Goal: Task Accomplishment & Management: Manage account settings

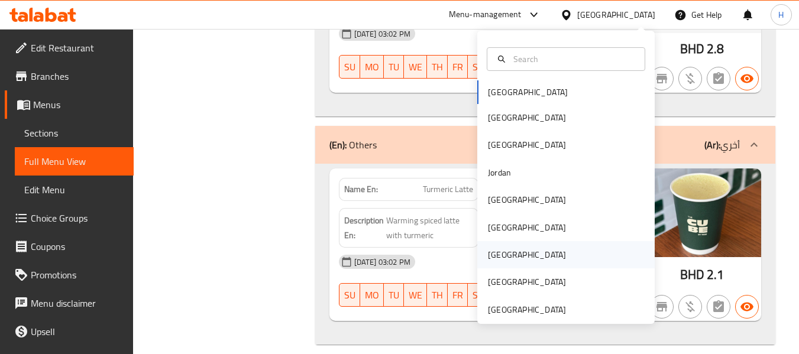
click at [518, 254] on div "[GEOGRAPHIC_DATA]" at bounding box center [565, 254] width 177 height 27
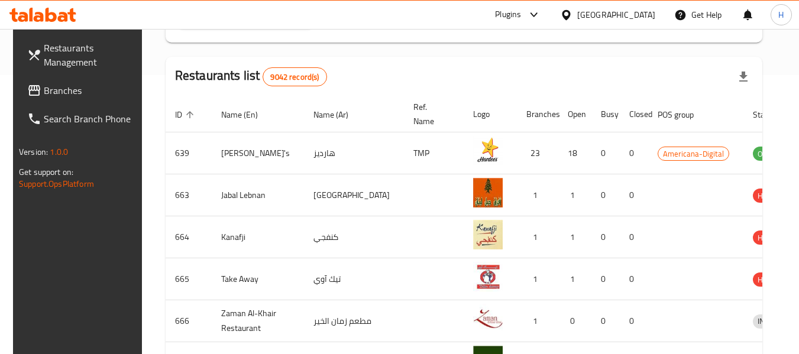
scroll to position [78, 0]
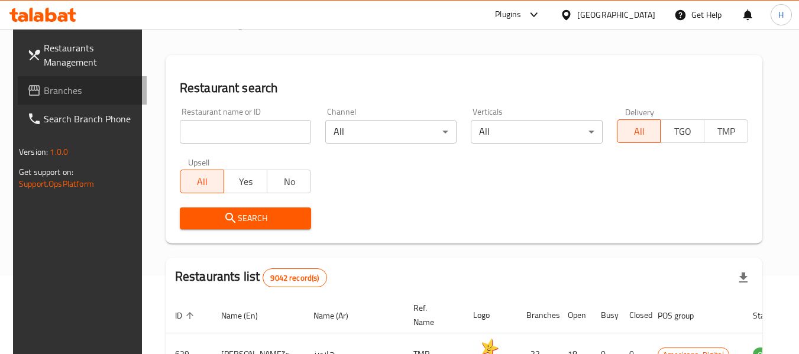
drag, startPoint x: 95, startPoint y: 92, endPoint x: 89, endPoint y: 91, distance: 5.9
click at [95, 91] on span "Branches" at bounding box center [90, 90] width 93 height 14
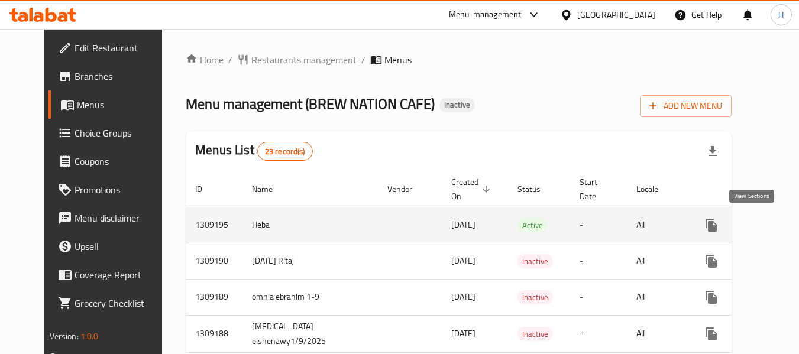
click at [782, 226] on link "enhanced table" at bounding box center [796, 225] width 28 height 28
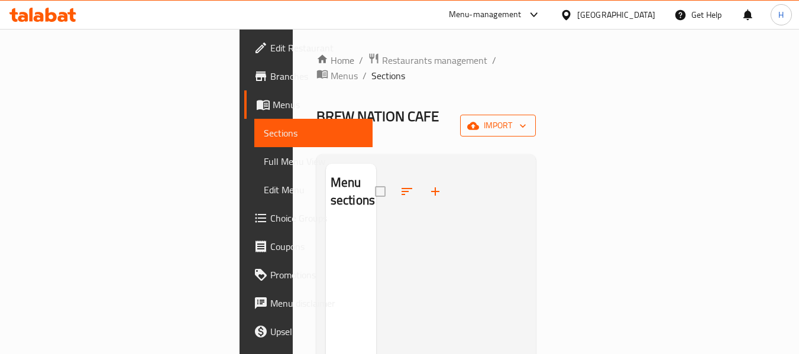
click at [526, 118] on span "import" at bounding box center [497, 125] width 57 height 15
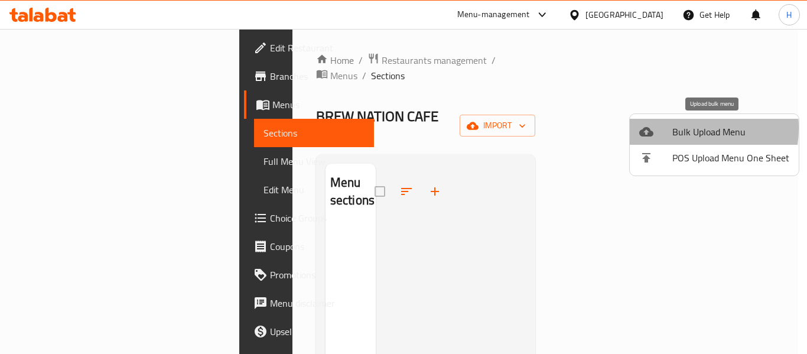
click at [677, 128] on span "Bulk Upload Menu" at bounding box center [731, 132] width 117 height 14
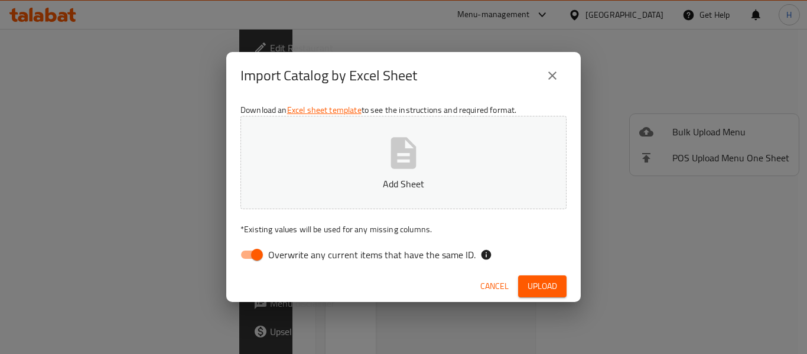
click at [498, 283] on span "Cancel" at bounding box center [495, 286] width 28 height 15
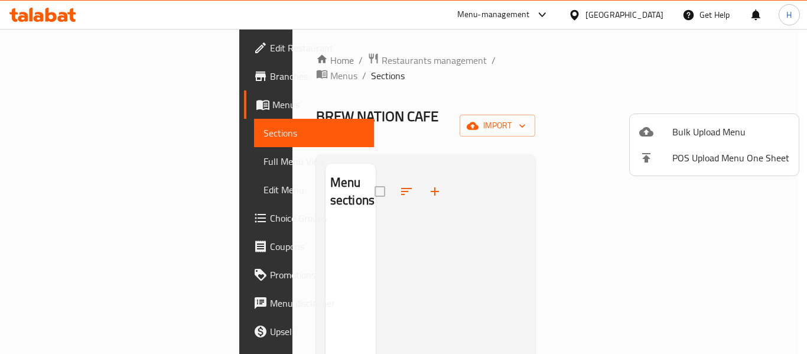
click at [365, 65] on div at bounding box center [403, 177] width 807 height 354
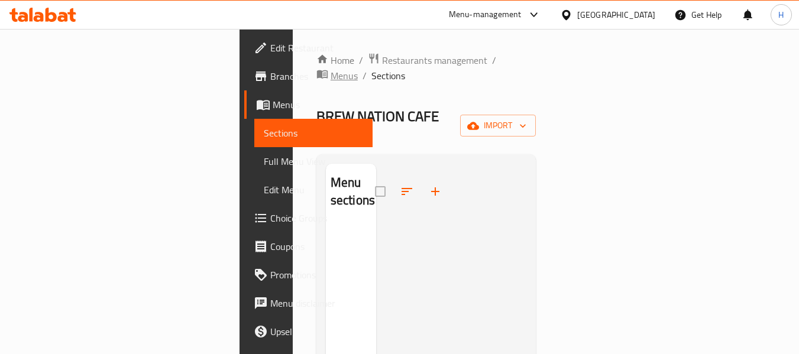
click at [358, 69] on span "Menus" at bounding box center [343, 76] width 27 height 14
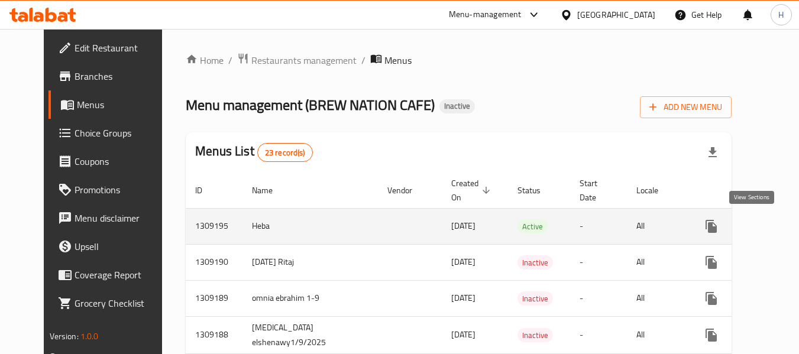
click at [782, 228] on link "enhanced table" at bounding box center [796, 226] width 28 height 28
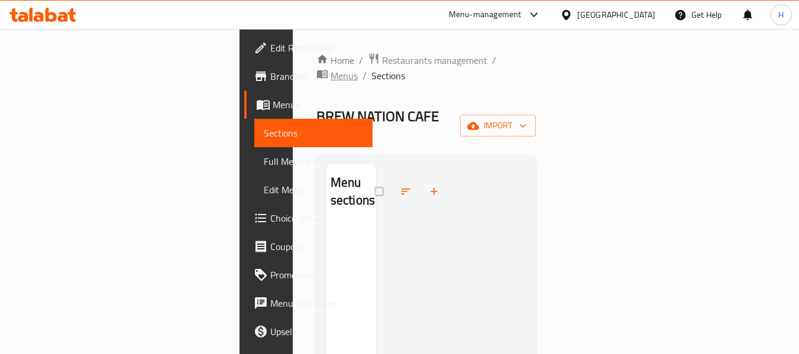
click at [358, 69] on span "Menus" at bounding box center [343, 76] width 27 height 14
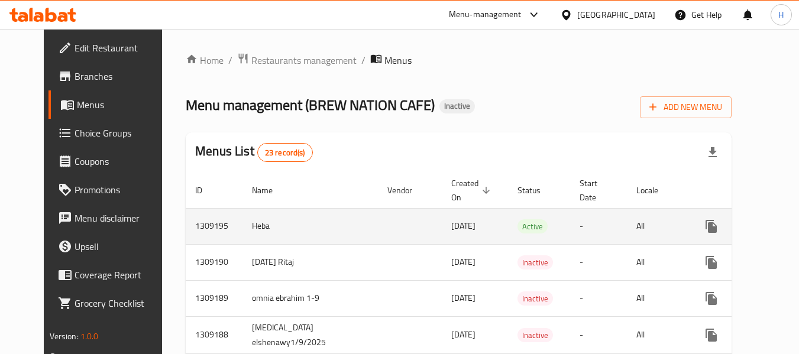
click at [789, 221] on icon "enhanced table" at bounding box center [796, 226] width 14 height 14
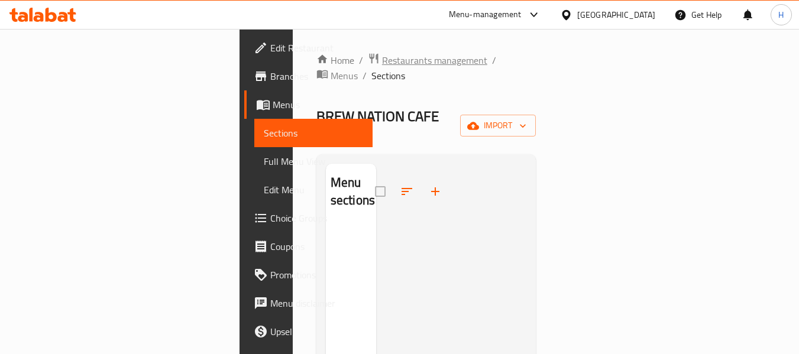
click at [382, 63] on span "Restaurants management" at bounding box center [434, 60] width 105 height 14
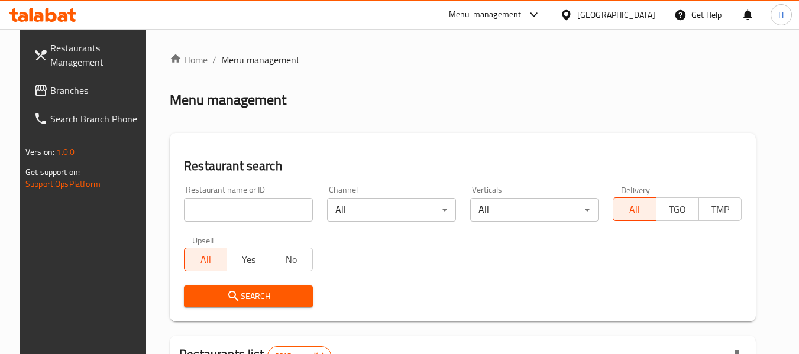
click at [50, 96] on span "Branches" at bounding box center [96, 90] width 93 height 14
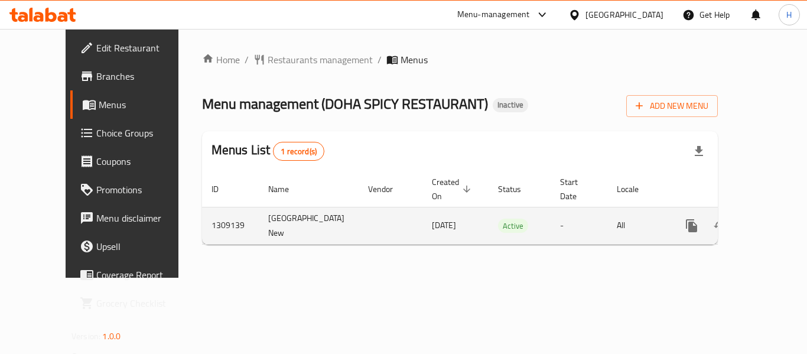
click at [770, 219] on icon "enhanced table" at bounding box center [777, 226] width 14 height 14
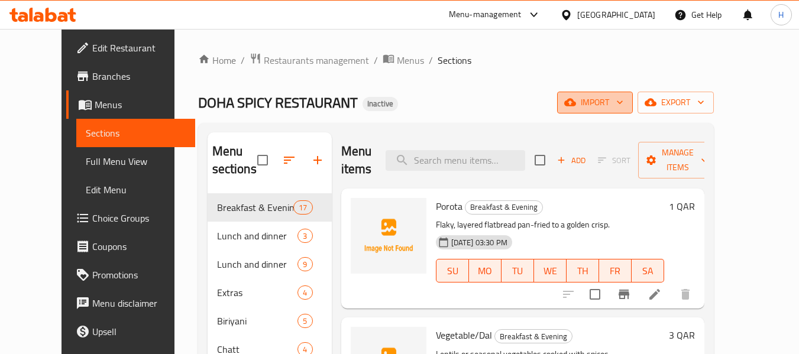
click at [623, 98] on span "import" at bounding box center [594, 102] width 57 height 15
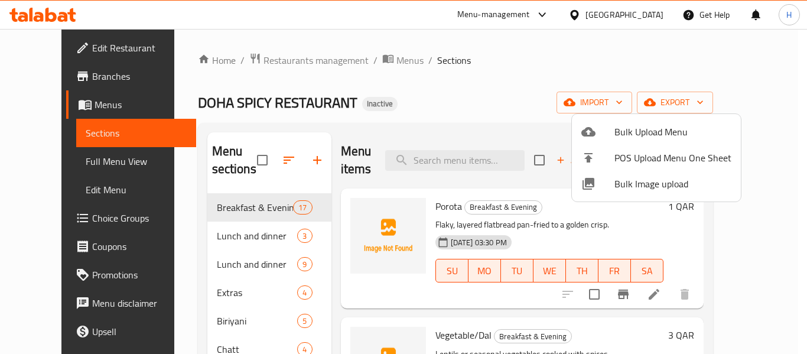
click at [643, 187] on span "Bulk Image upload" at bounding box center [673, 184] width 117 height 14
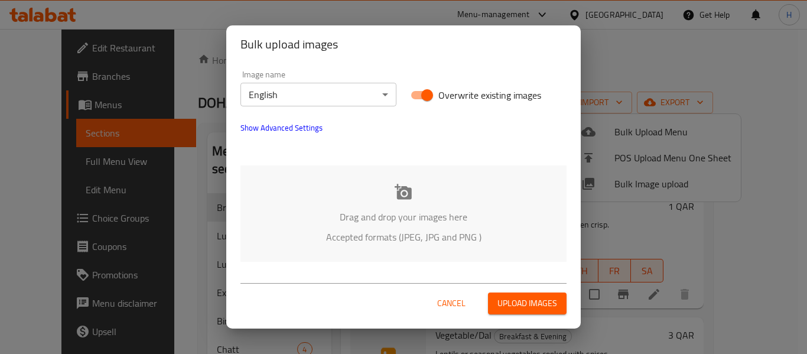
click at [349, 203] on div "Drag and drop your images here Accepted formats (JPEG, JPG and PNG )" at bounding box center [404, 214] width 326 height 96
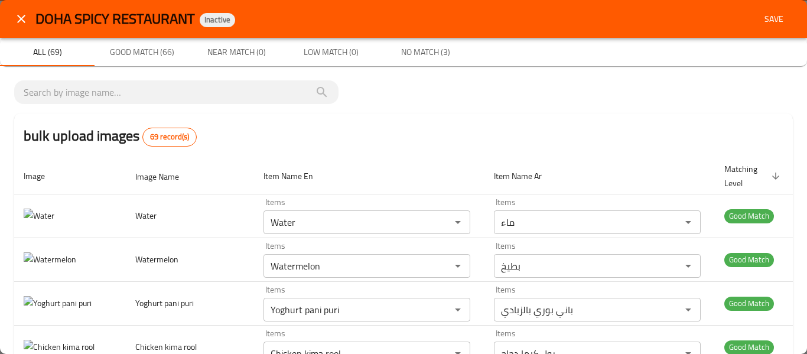
click at [30, 27] on button "close" at bounding box center [21, 19] width 28 height 28
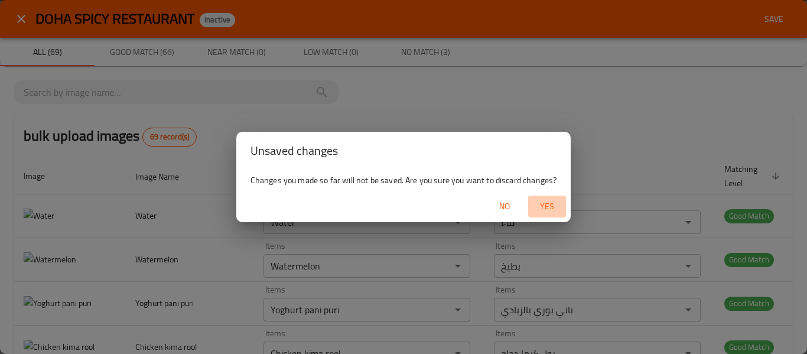
click at [559, 208] on span "Yes" at bounding box center [547, 206] width 28 height 15
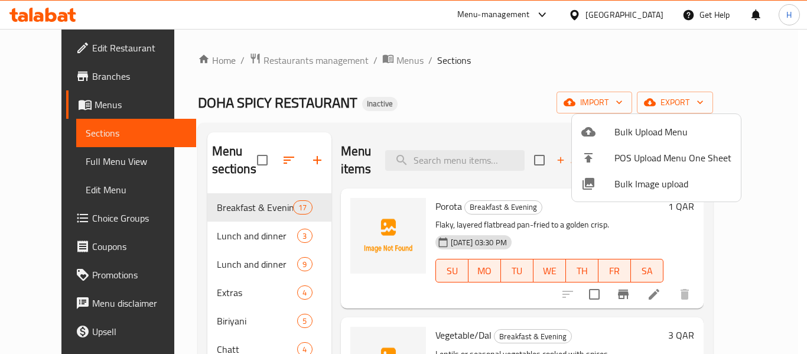
click at [297, 65] on div at bounding box center [403, 177] width 807 height 354
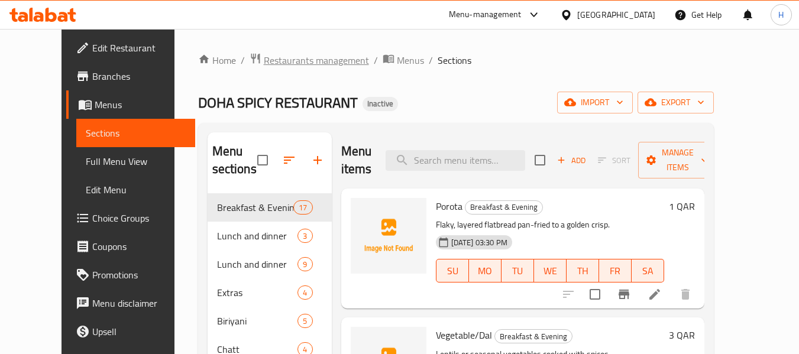
click at [296, 65] on span "Restaurants management" at bounding box center [316, 60] width 105 height 14
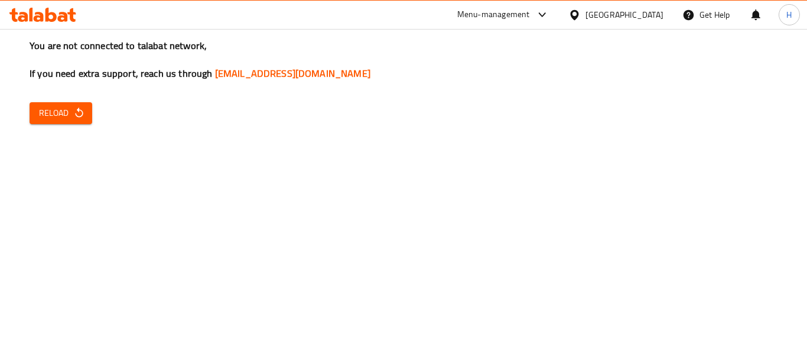
click at [57, 86] on div "You are not connected to talabat network, If you need extra support, reach us t…" at bounding box center [403, 177] width 807 height 354
click at [56, 96] on div "You are not connected to talabat network, If you need extra support, reach us t…" at bounding box center [403, 177] width 807 height 354
click at [76, 117] on icon "button" at bounding box center [79, 113] width 12 height 12
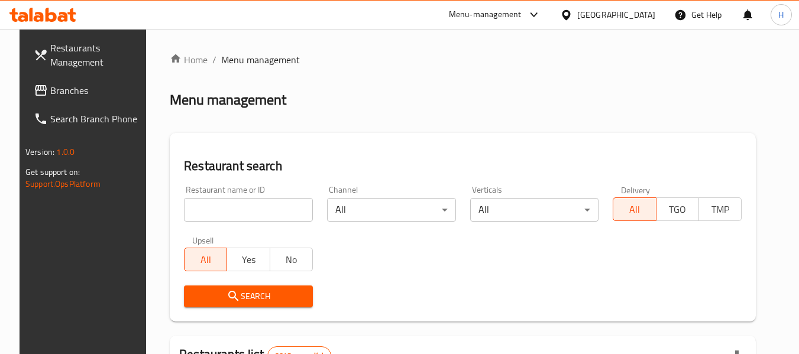
click at [50, 84] on span "Branches" at bounding box center [96, 90] width 93 height 14
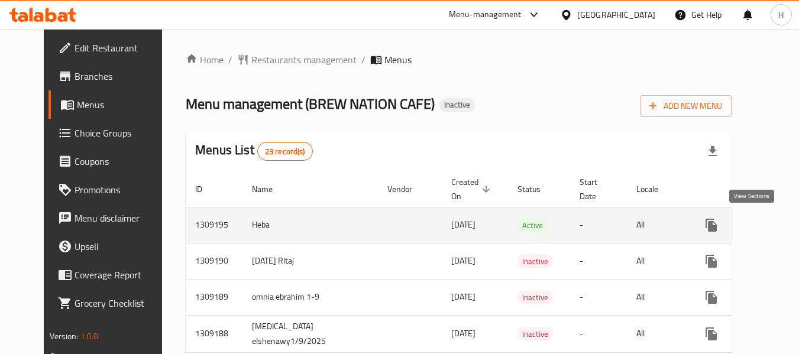
click at [789, 223] on icon "enhanced table" at bounding box center [796, 225] width 14 height 14
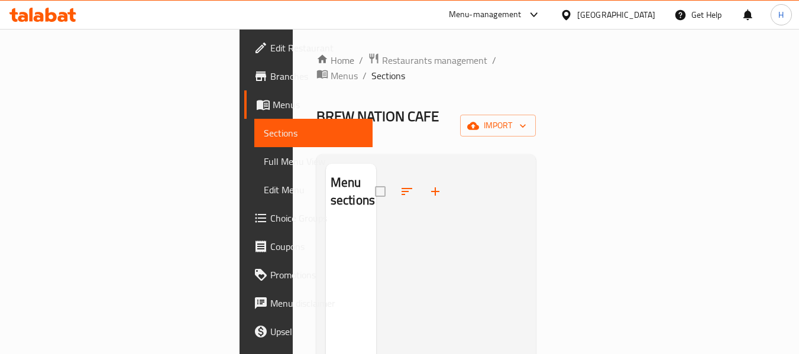
click at [640, 21] on div "[GEOGRAPHIC_DATA]" at bounding box center [607, 15] width 114 height 28
click at [635, 14] on div "[GEOGRAPHIC_DATA]" at bounding box center [616, 14] width 78 height 13
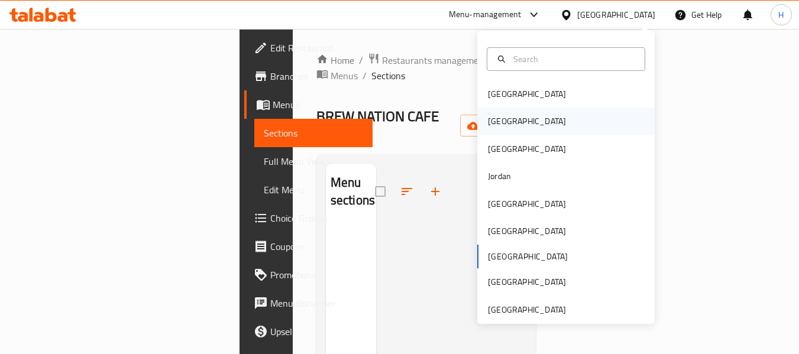
click at [553, 125] on div "[GEOGRAPHIC_DATA]" at bounding box center [565, 121] width 177 height 27
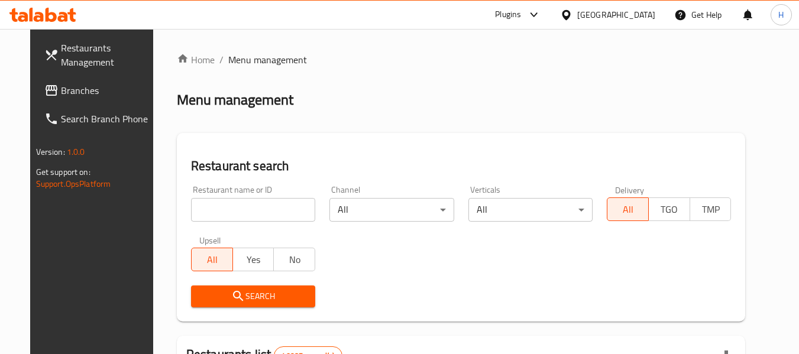
click at [120, 77] on link "Branches" at bounding box center [99, 90] width 129 height 28
